Goal: Task Accomplishment & Management: Manage account settings

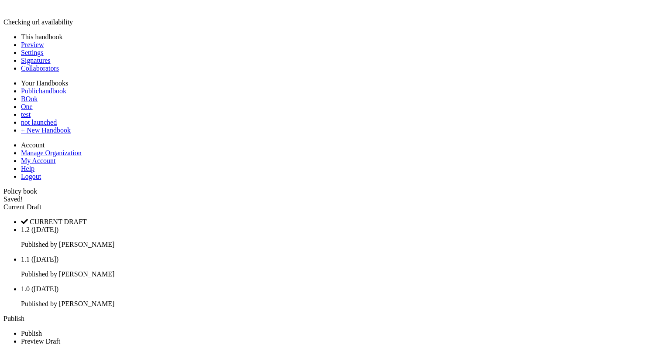
scroll to position [5308, 0]
click at [555, 203] on div "Current Draft" at bounding box center [329, 207] width 653 height 8
click at [559, 203] on div "Current Draft" at bounding box center [329, 207] width 653 height 8
click at [24, 315] on link "Publish" at bounding box center [13, 318] width 21 height 7
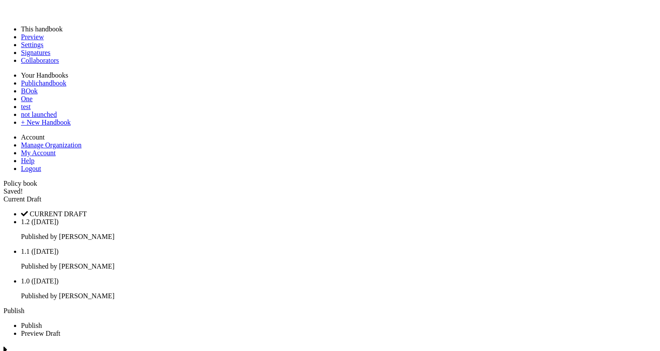
scroll to position [0, 0]
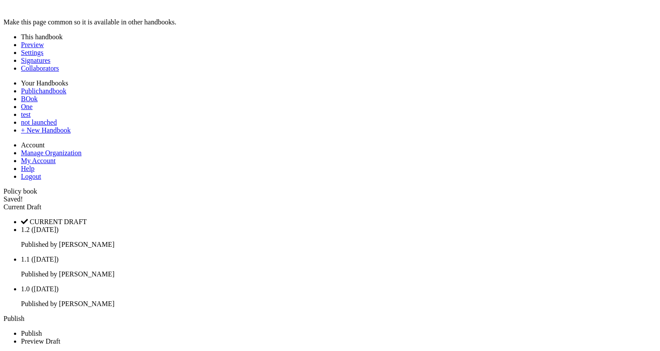
type input "*****"
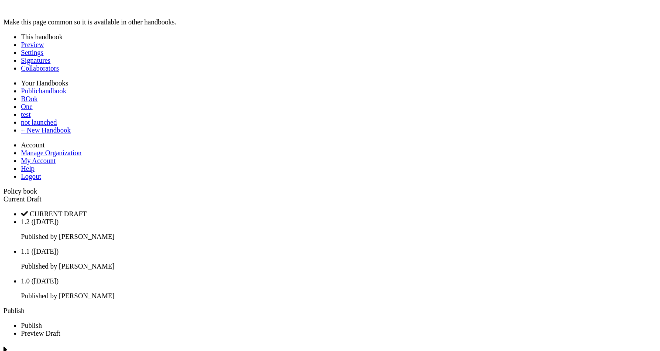
click at [24, 307] on link "Publish" at bounding box center [13, 310] width 21 height 7
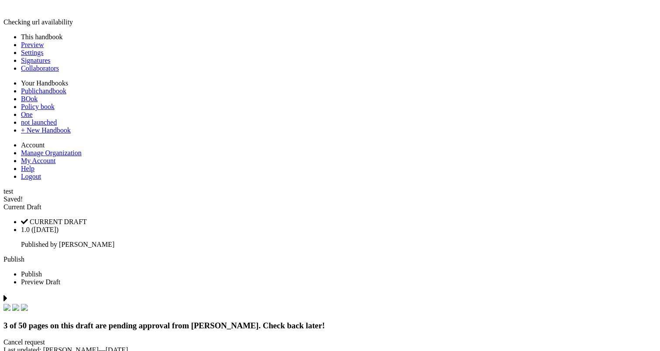
scroll to position [186, 0]
click at [41, 203] on span "Current Draft" at bounding box center [22, 206] width 38 height 7
click at [543, 203] on div "Current Draft" at bounding box center [329, 207] width 653 height 8
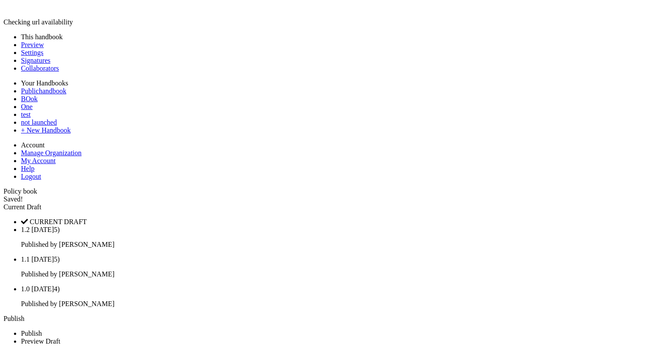
click at [24, 315] on link "Publish" at bounding box center [13, 318] width 21 height 7
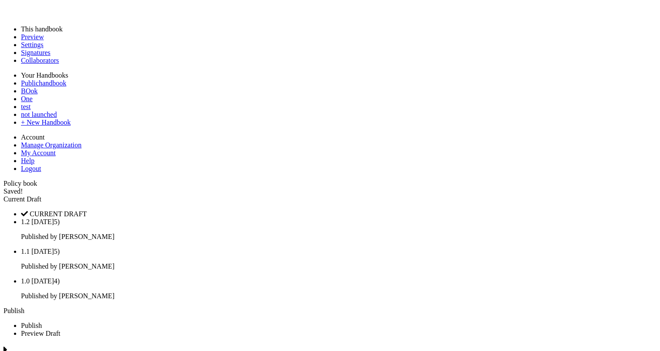
drag, startPoint x: 576, startPoint y: 16, endPoint x: 555, endPoint y: 55, distance: 44.2
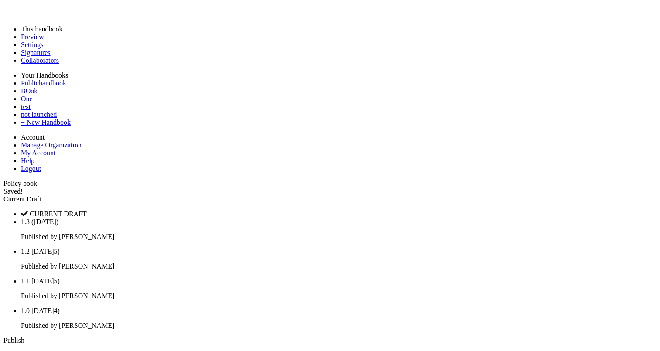
click at [574, 195] on div "Current Draft" at bounding box center [329, 199] width 653 height 8
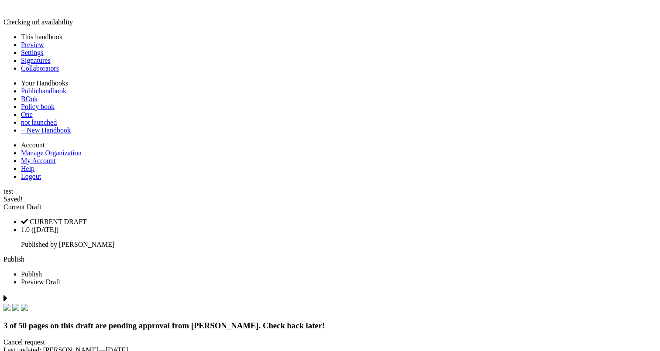
click at [41, 203] on span "Current Draft" at bounding box center [22, 206] width 38 height 7
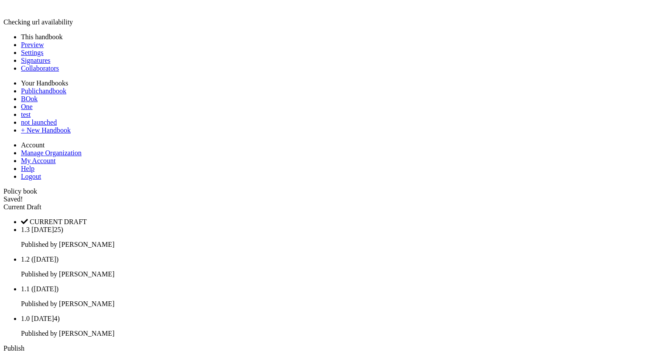
click at [24, 345] on link "Publish" at bounding box center [13, 348] width 21 height 7
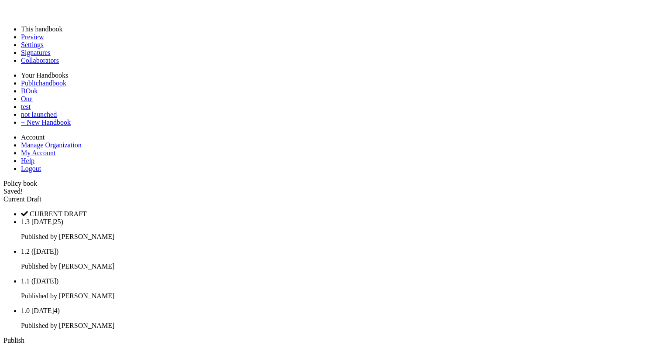
click at [24, 337] on link "Publish" at bounding box center [13, 340] width 21 height 7
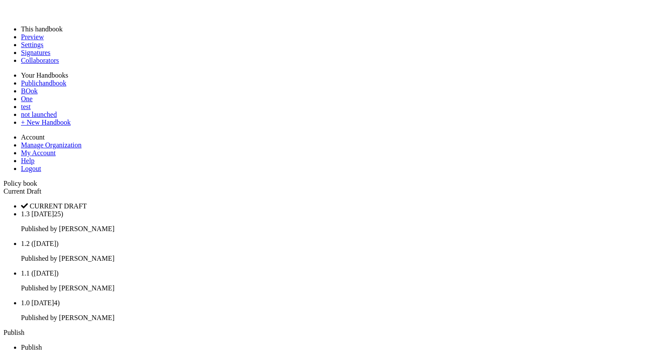
click at [24, 329] on link "Publish" at bounding box center [13, 332] width 21 height 7
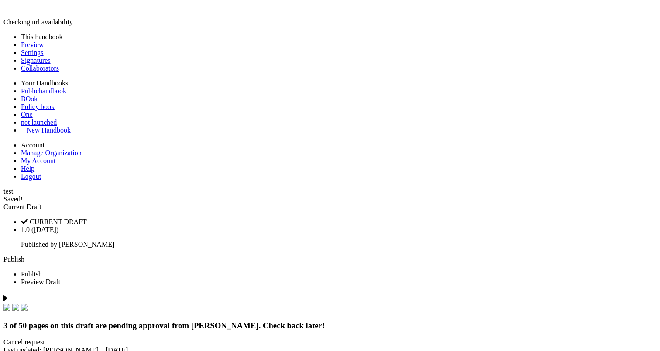
click at [41, 203] on span at bounding box center [41, 206] width 0 height 7
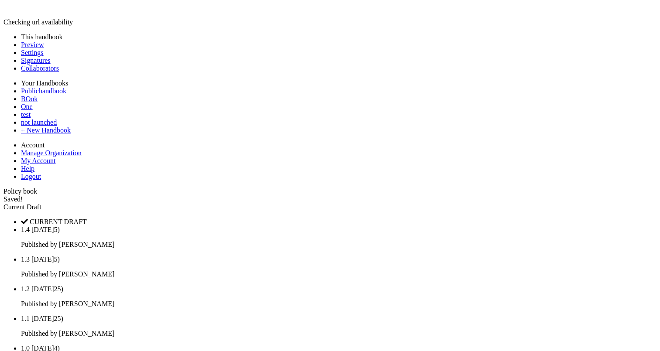
scroll to position [5308, 0]
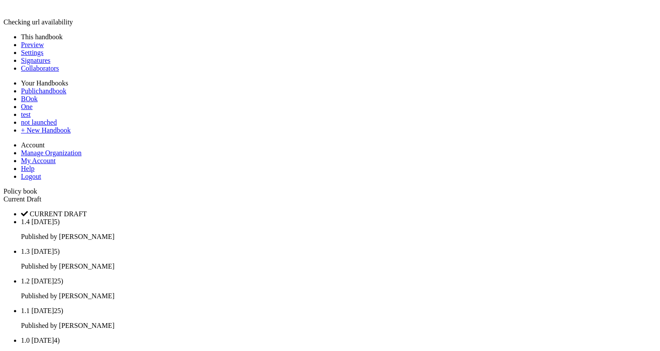
click at [572, 195] on div "Current Draft" at bounding box center [329, 199] width 653 height 8
click at [576, 195] on div "Current Draft" at bounding box center [329, 199] width 653 height 8
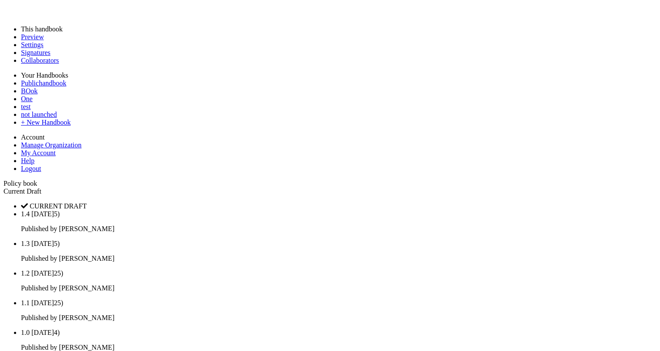
scroll to position [0, 0]
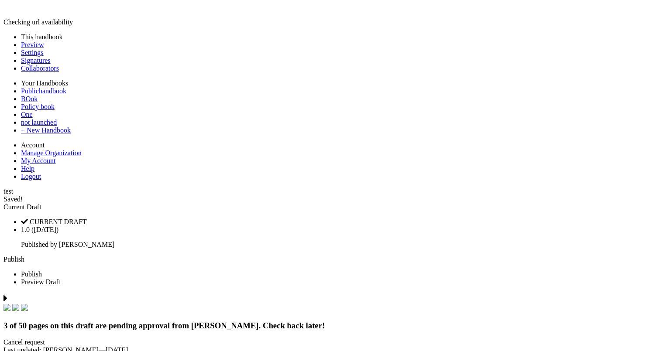
click at [556, 203] on div "Current Draft" at bounding box center [329, 207] width 653 height 8
click at [41, 203] on span "Current Draft" at bounding box center [22, 206] width 38 height 7
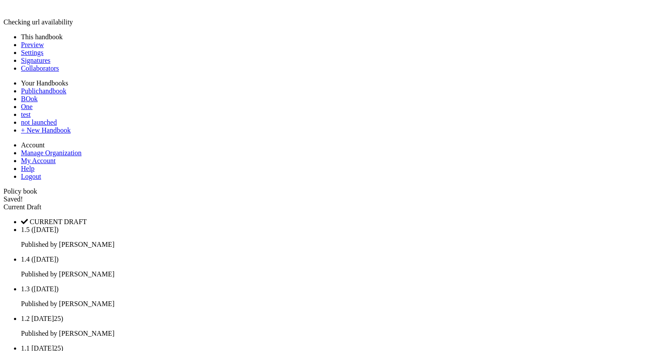
click at [619, 195] on div "Saved! Current Draft CURRENT DRAFT 1.5 [DATE]5) Published by [PERSON_NAME] 1.4 …" at bounding box center [329, 314] width 653 height 239
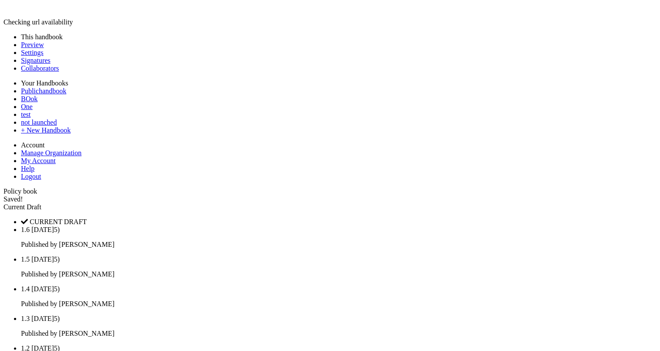
scroll to position [5308, 0]
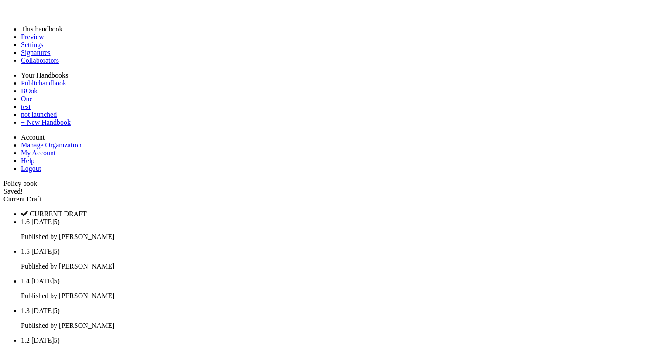
scroll to position [0, 0]
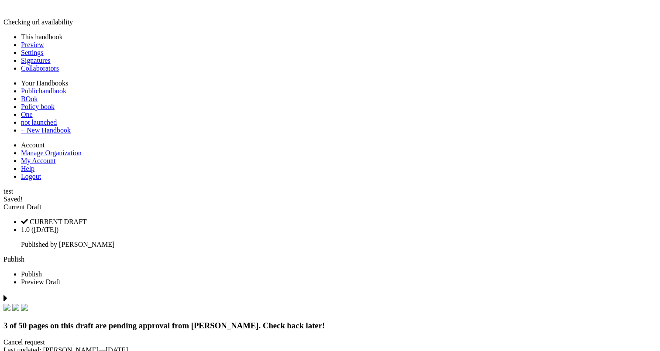
click at [546, 203] on div "Current Draft" at bounding box center [329, 207] width 653 height 8
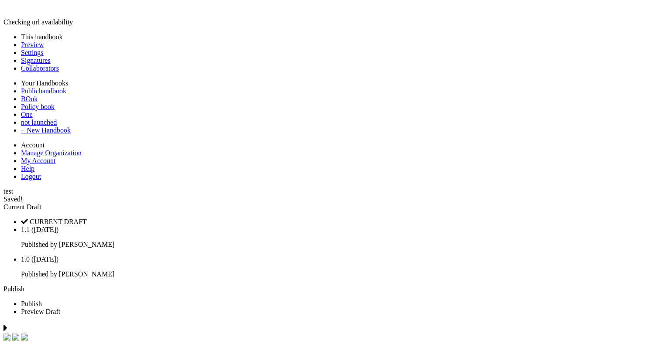
click at [573, 203] on div "Current Draft" at bounding box center [329, 207] width 653 height 8
click at [569, 203] on div "Current Draft" at bounding box center [329, 207] width 653 height 8
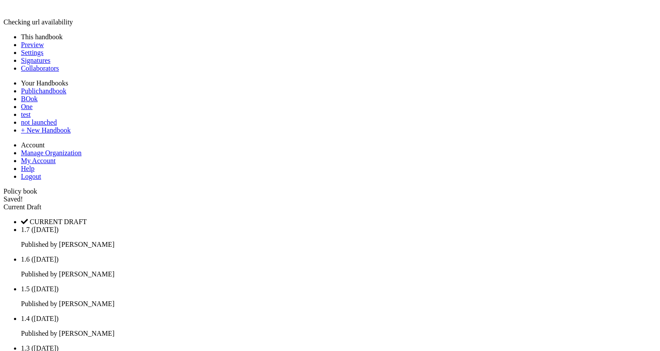
scroll to position [5308, 0]
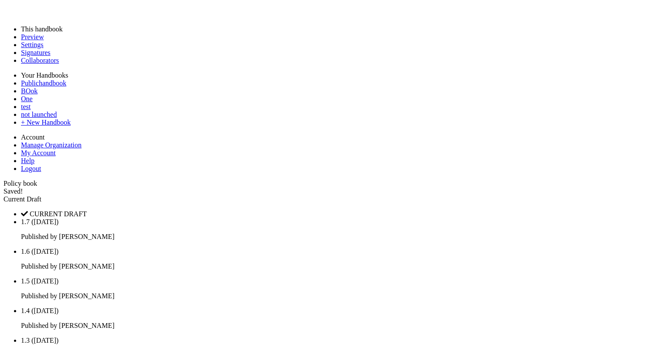
scroll to position [0, 0]
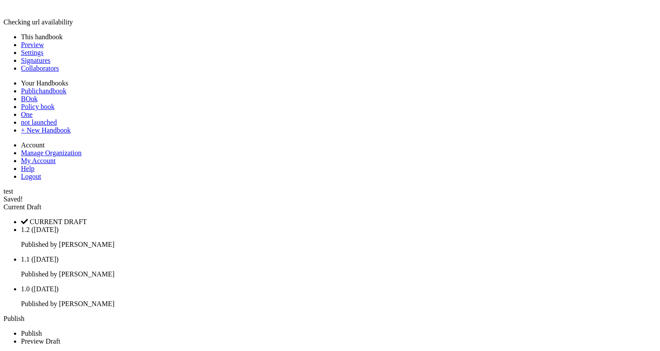
click at [569, 203] on div "Current Draft" at bounding box center [329, 207] width 653 height 8
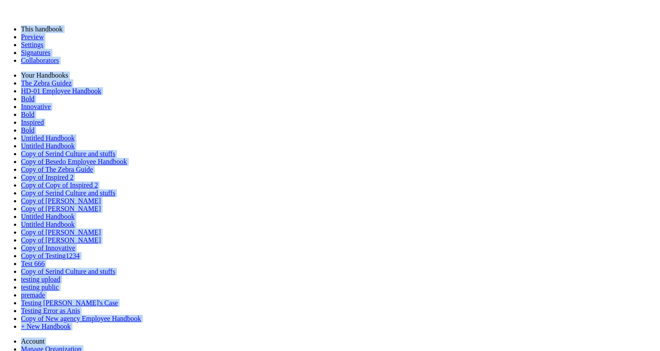
click at [160, 18] on div at bounding box center [329, 18] width 653 height 0
click at [169, 18] on div at bounding box center [329, 10] width 653 height 15
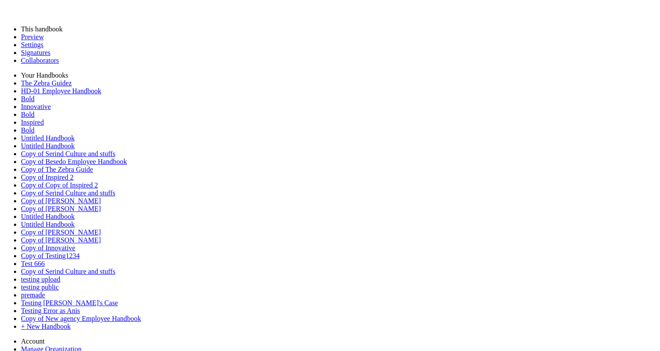
click at [373, 18] on div at bounding box center [329, 18] width 653 height 0
